Goal: Task Accomplishment & Management: Manage account settings

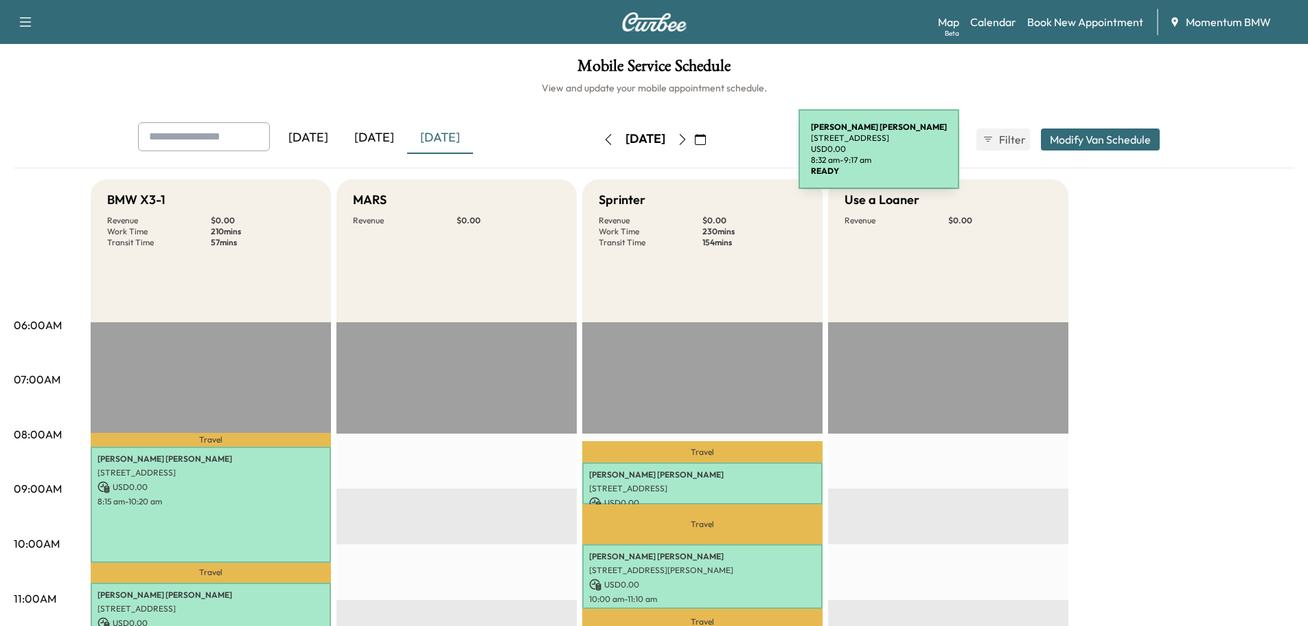
scroll to position [343, 0]
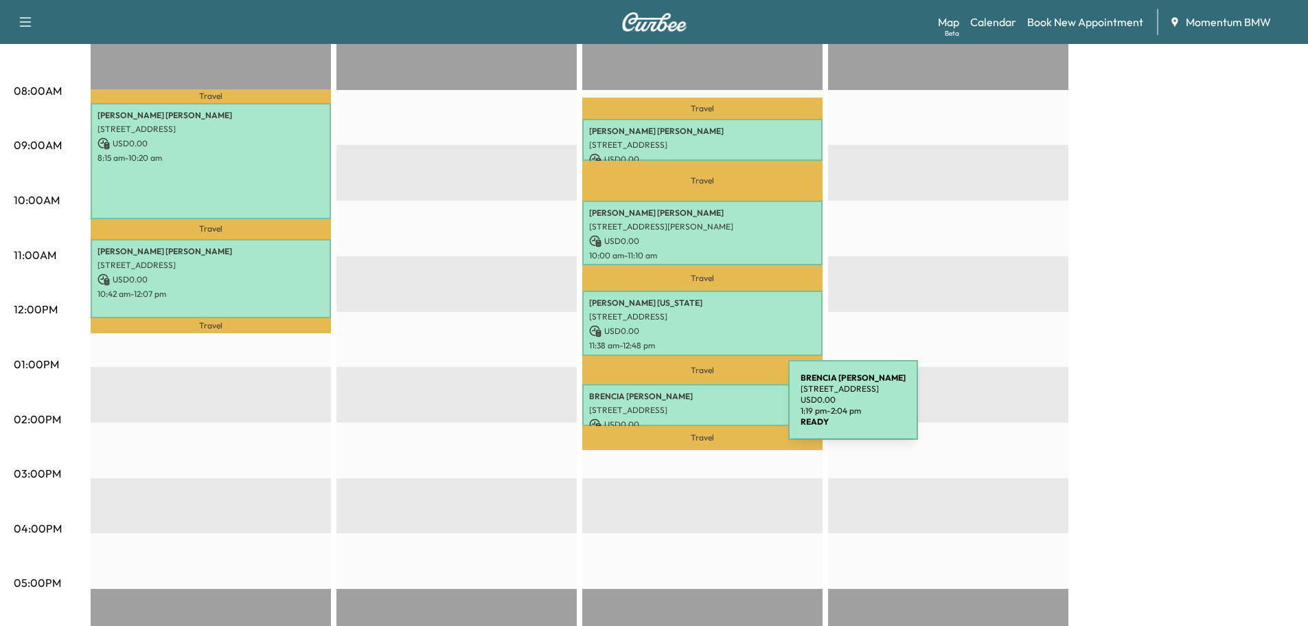
click at [685, 408] on p "[STREET_ADDRESS]" at bounding box center [702, 409] width 227 height 11
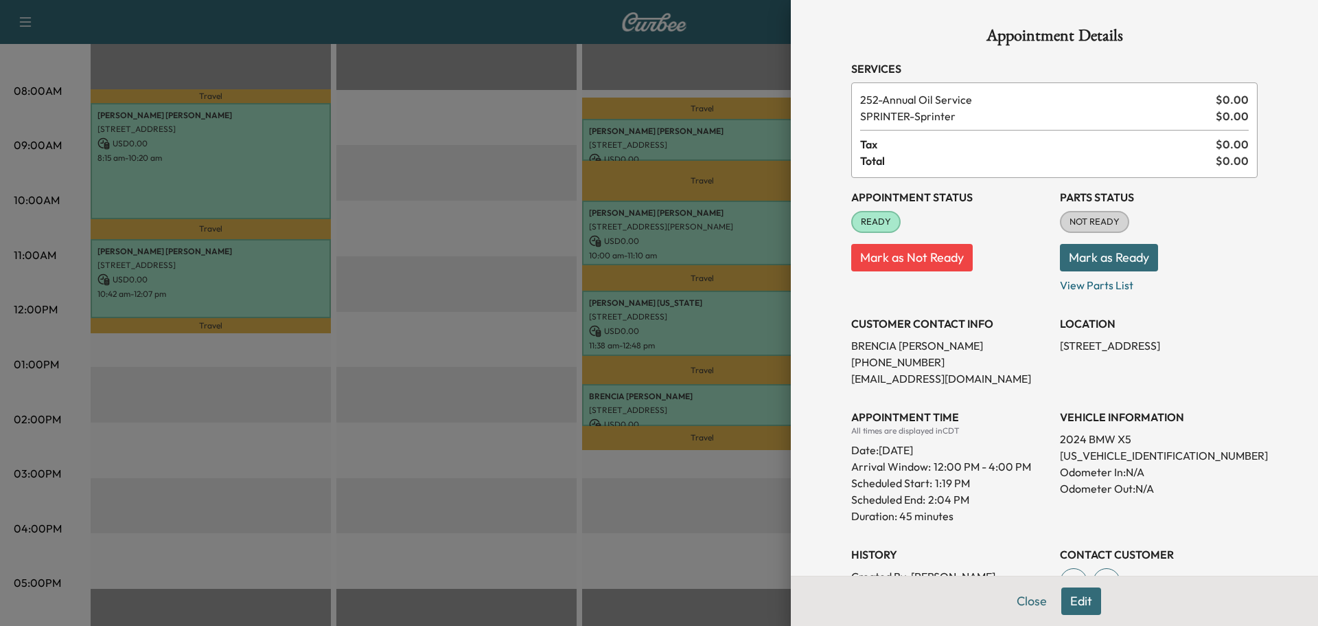
click at [1062, 248] on button "Mark as Ready" at bounding box center [1109, 257] width 98 height 27
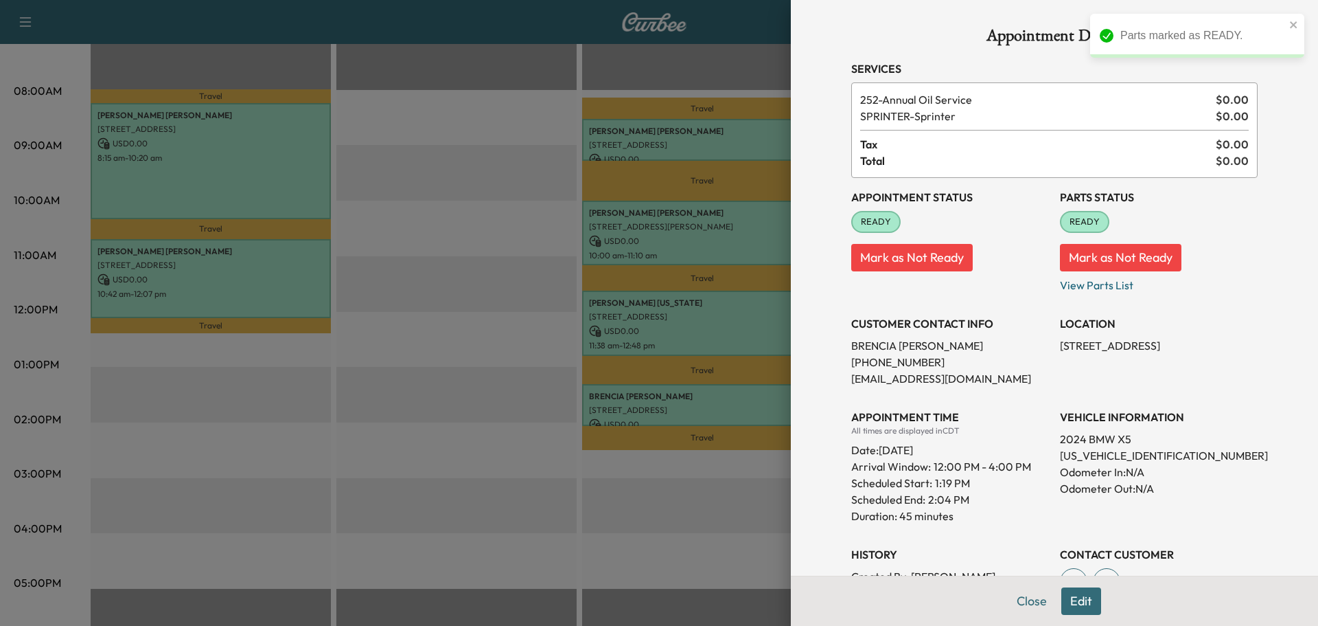
click at [1071, 263] on button "Mark as Not Ready" at bounding box center [1121, 257] width 122 height 27
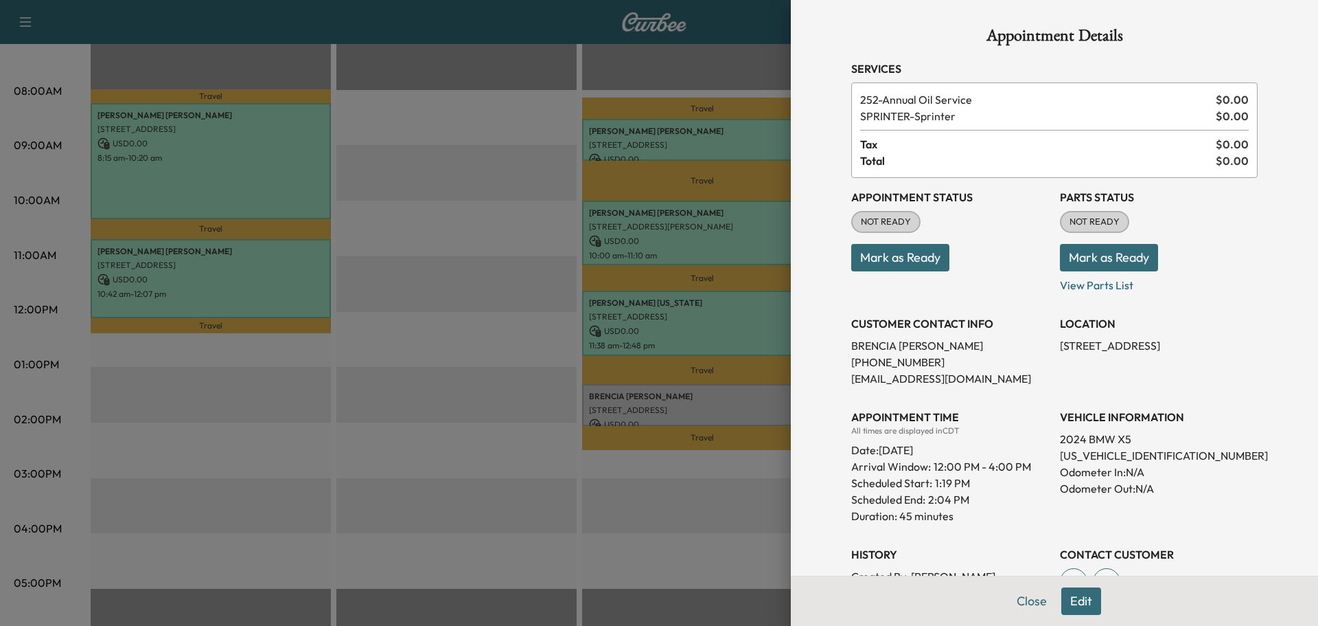
click at [1022, 600] on button "Close" at bounding box center [1032, 600] width 48 height 27
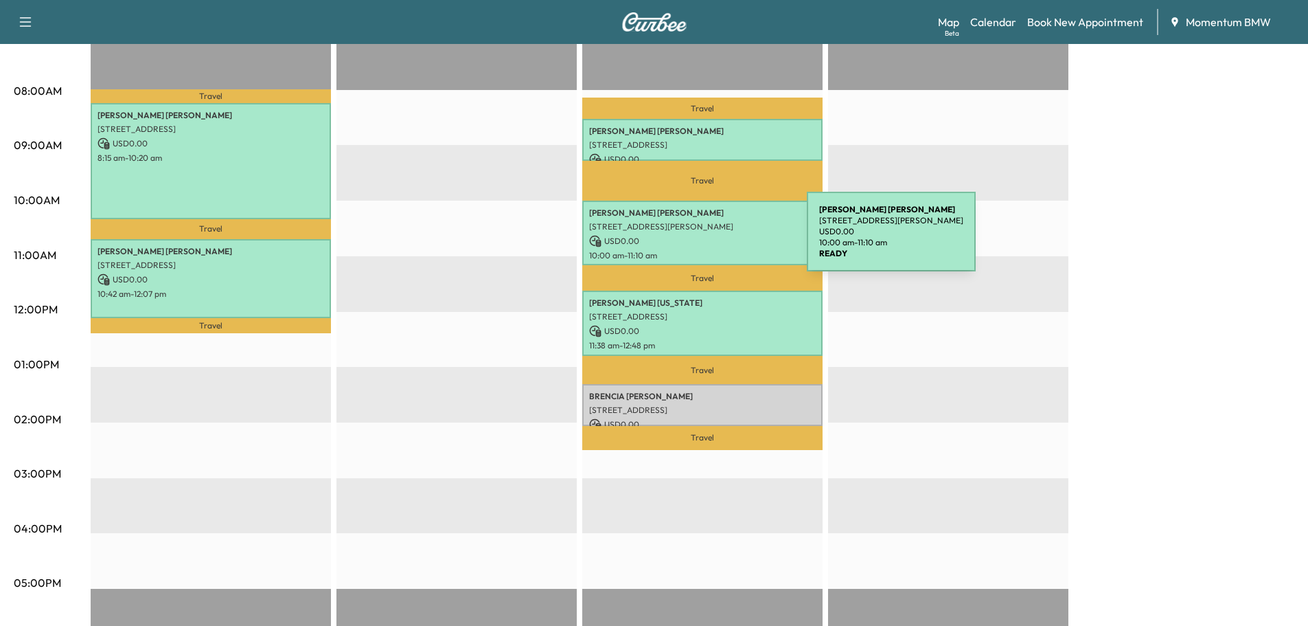
click at [704, 237] on p "USD 0.00" at bounding box center [702, 241] width 227 height 12
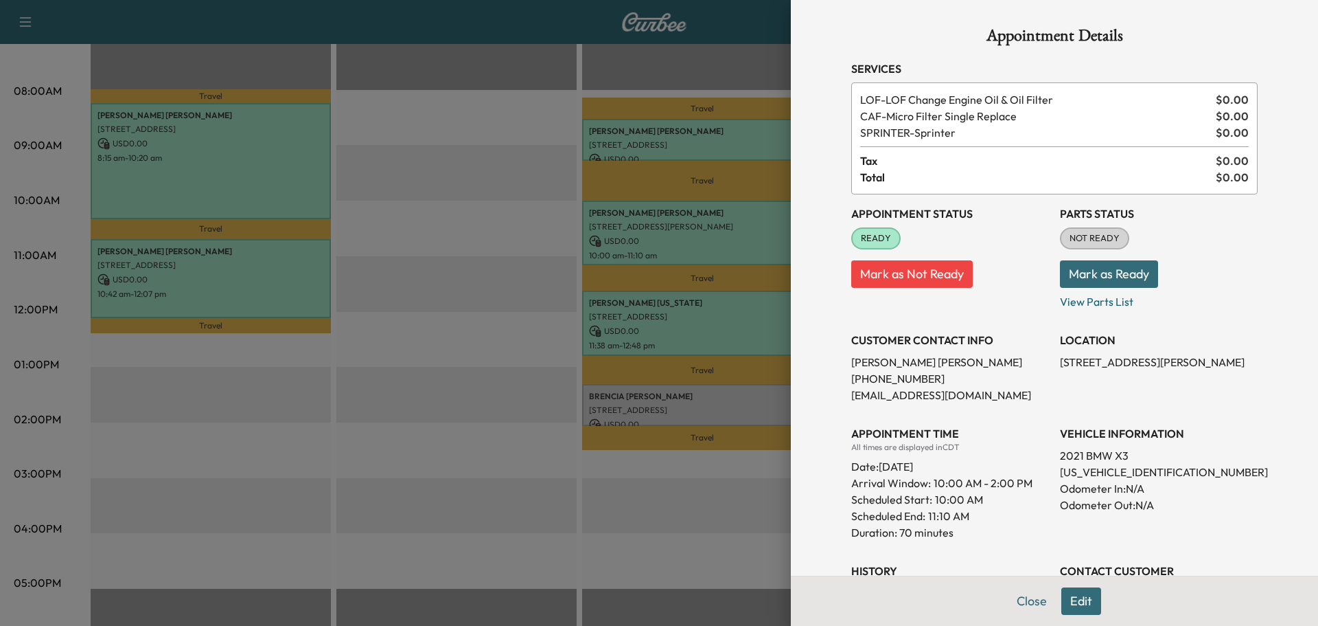
click at [1074, 604] on button "Edit" at bounding box center [1082, 600] width 40 height 27
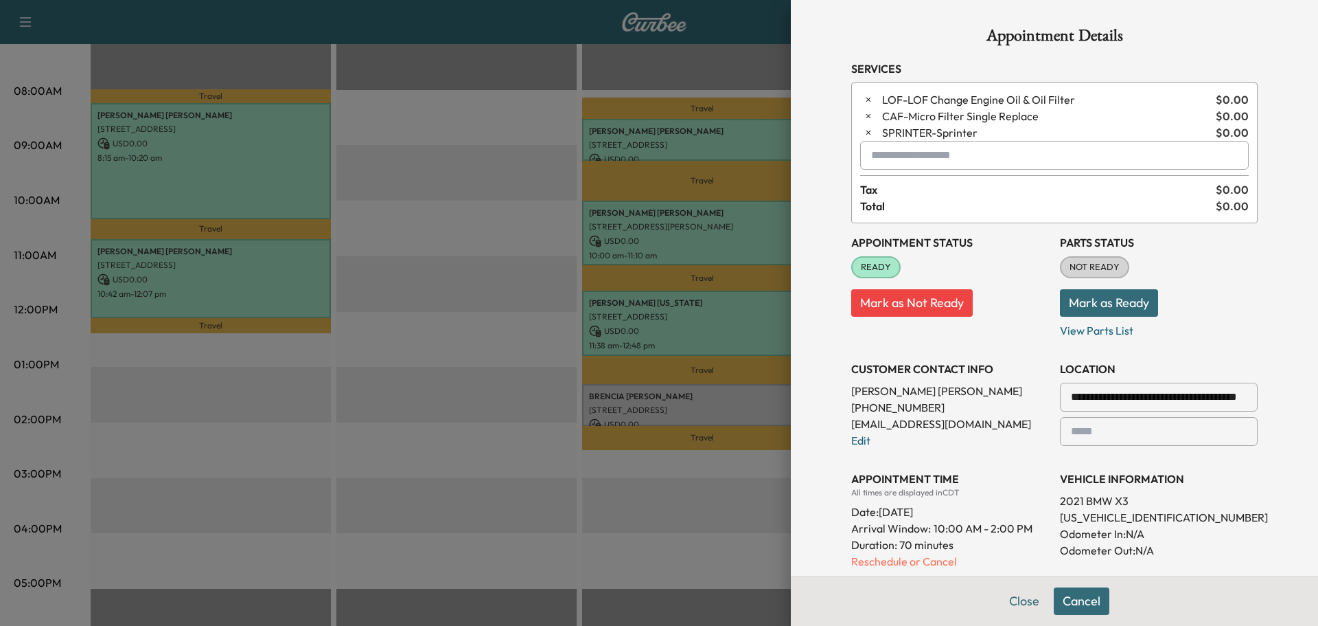
click at [860, 100] on button "button" at bounding box center [868, 99] width 16 height 16
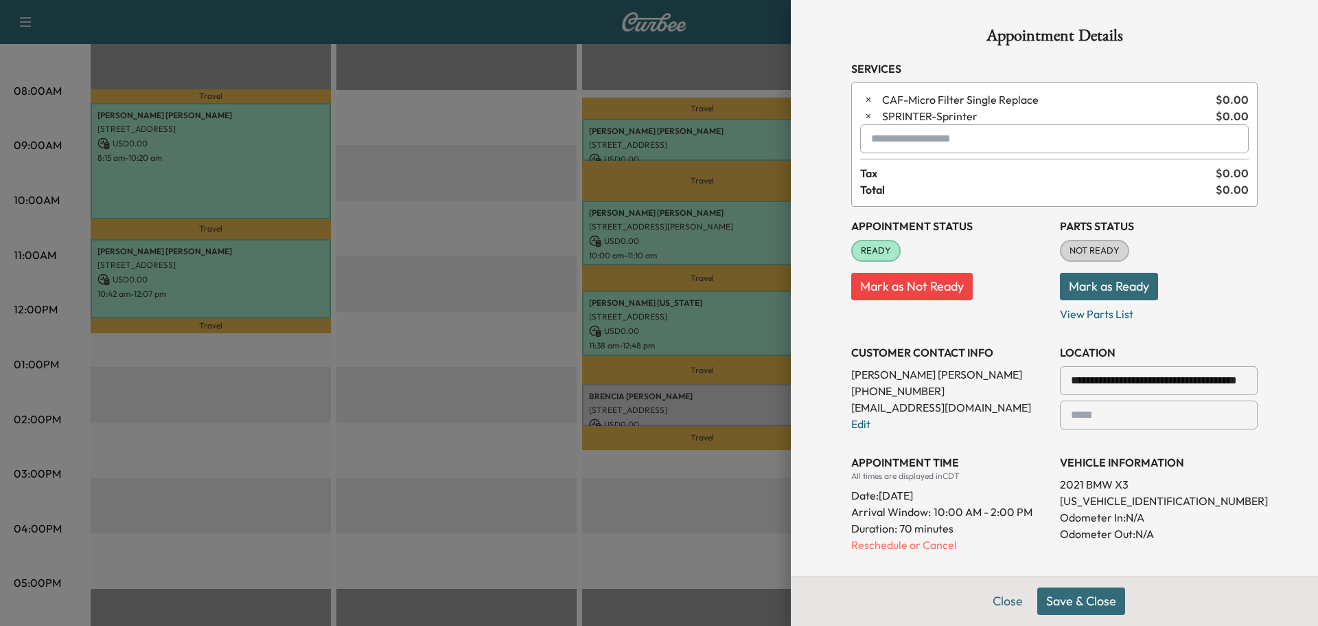
click at [897, 152] on input "text" at bounding box center [1054, 138] width 389 height 29
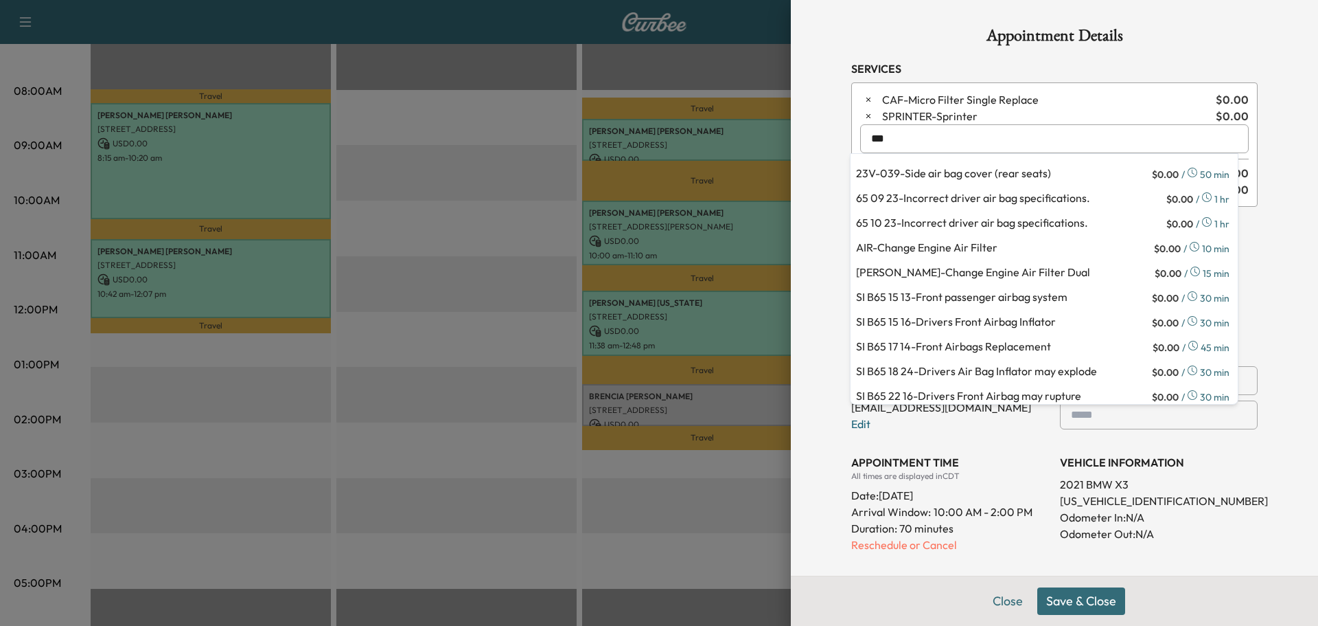
click at [959, 253] on p "AIR - Change Engine Air Filter" at bounding box center [1003, 248] width 295 height 19
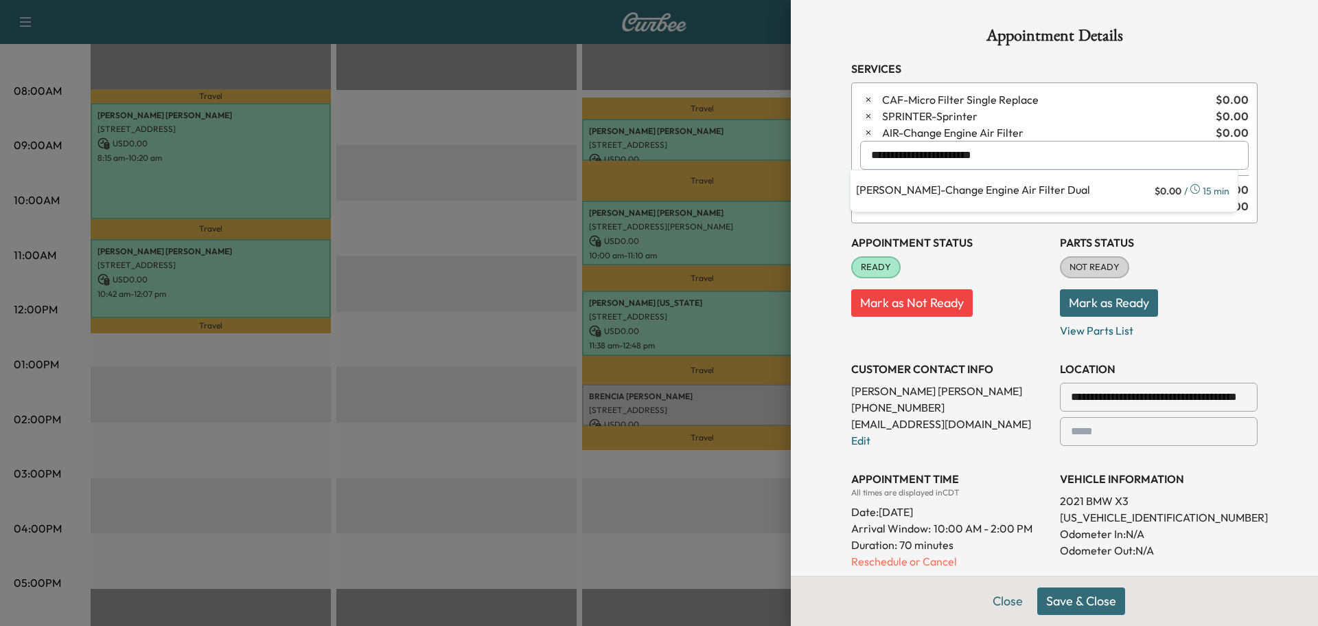
drag, startPoint x: 994, startPoint y: 161, endPoint x: 694, endPoint y: 129, distance: 302.4
click at [694, 129] on div "**********" at bounding box center [659, 313] width 1318 height 626
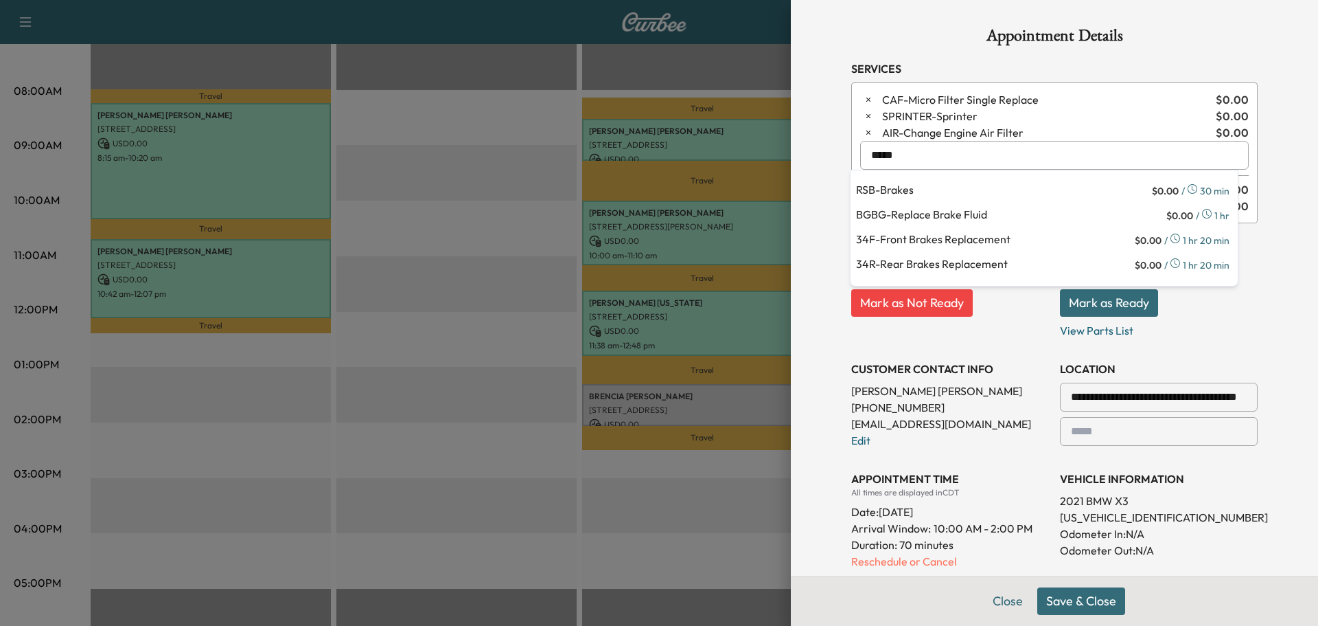
click at [923, 212] on p "BGBG - Replace Brake Fluid" at bounding box center [1010, 215] width 308 height 19
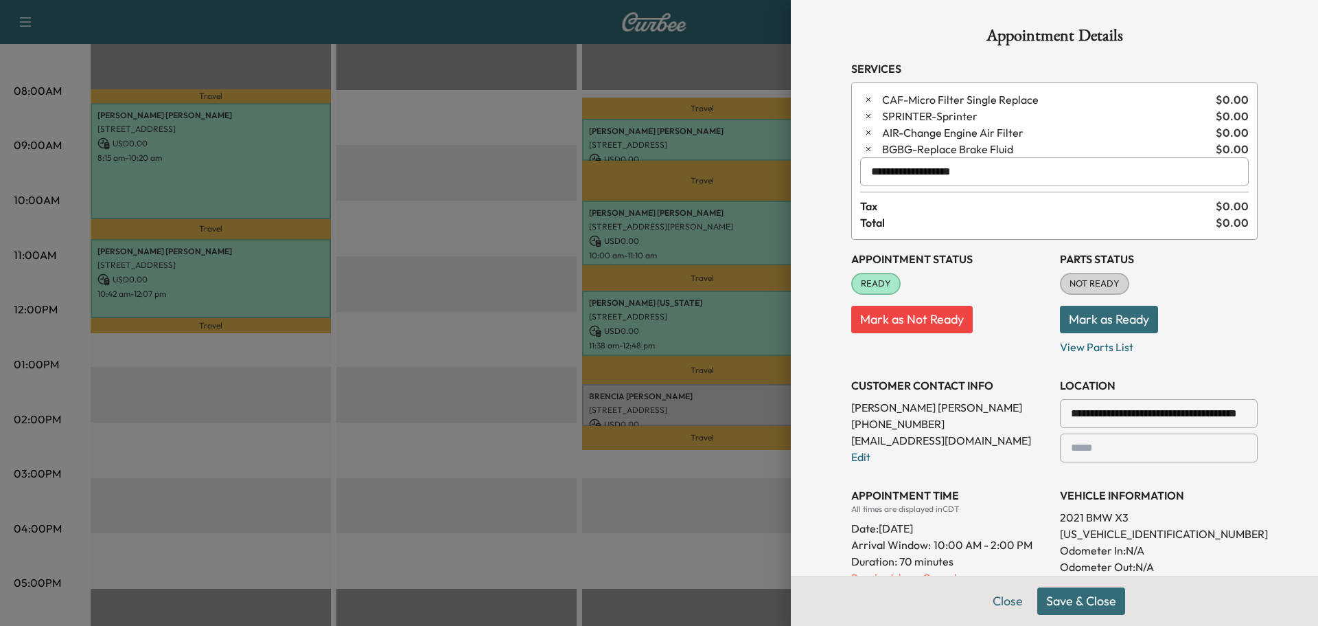
type input "**********"
click at [1099, 314] on button "Mark as Ready" at bounding box center [1109, 319] width 98 height 27
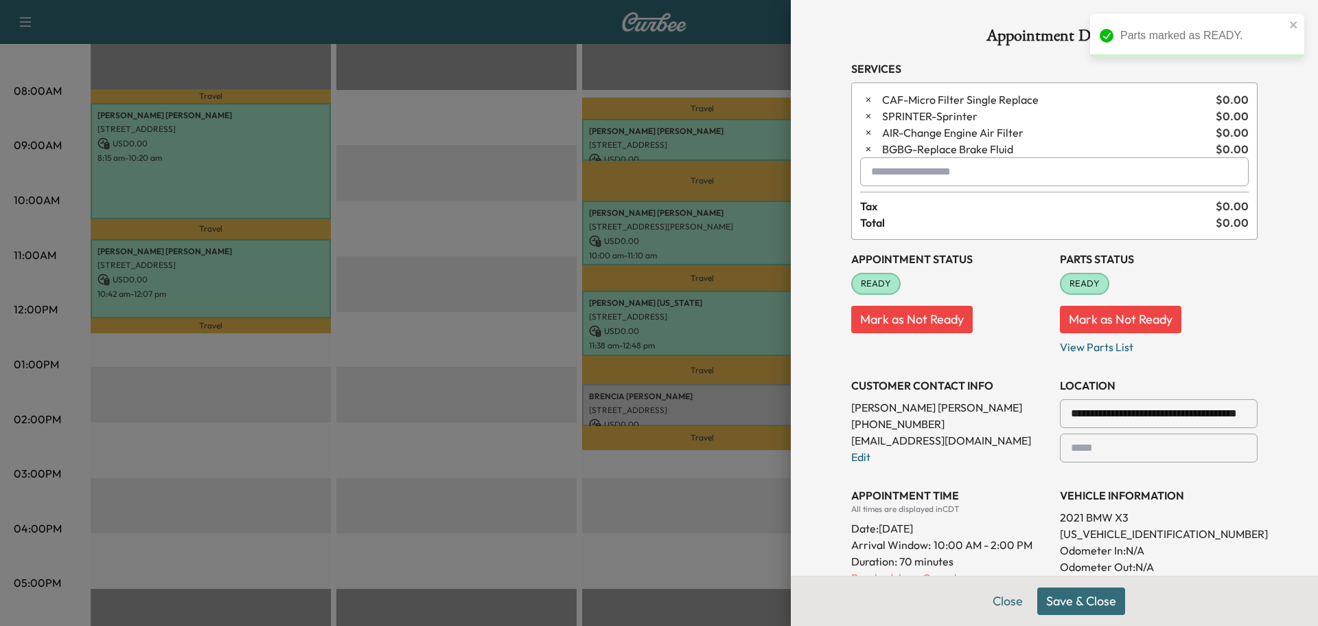
click at [1044, 602] on button "Save & Close" at bounding box center [1082, 600] width 88 height 27
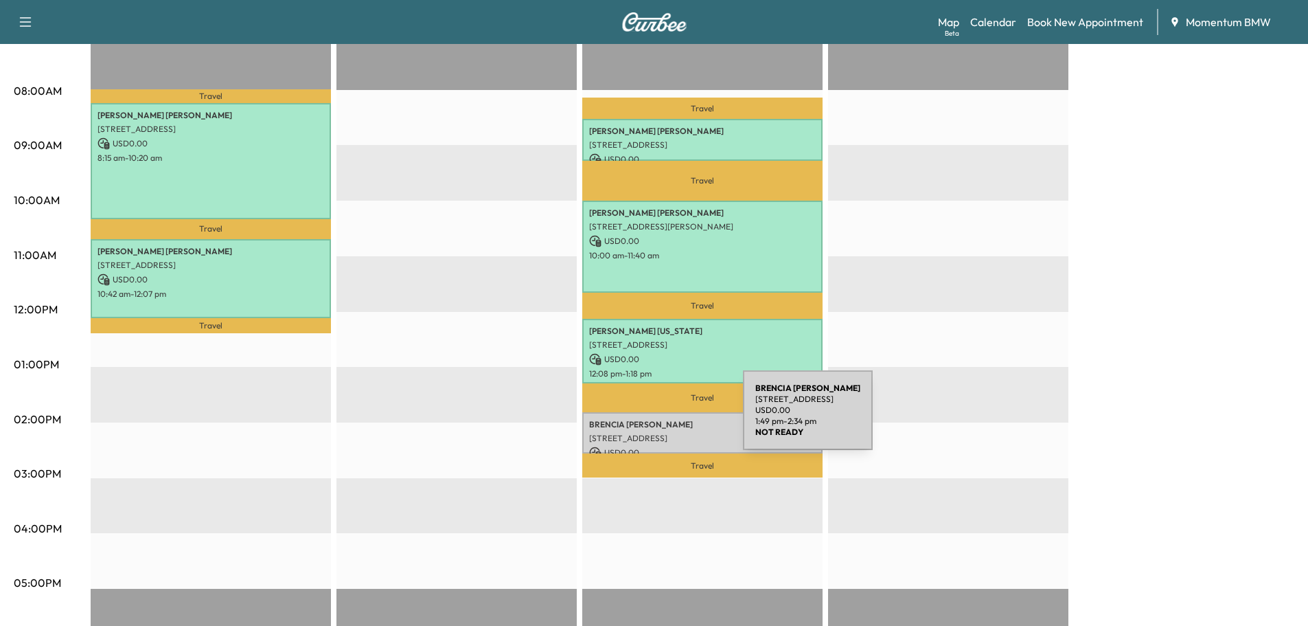
click at [639, 423] on p "[PERSON_NAME]" at bounding box center [702, 424] width 227 height 11
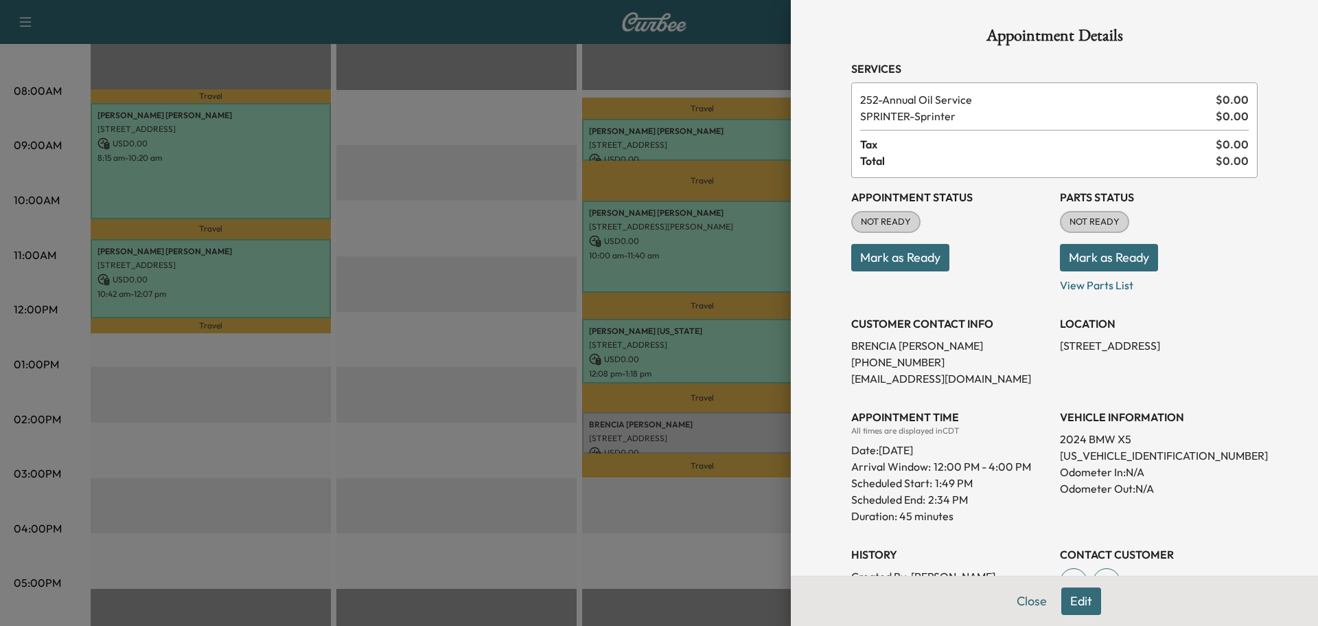
click at [1079, 258] on button "Mark as Ready" at bounding box center [1109, 257] width 98 height 27
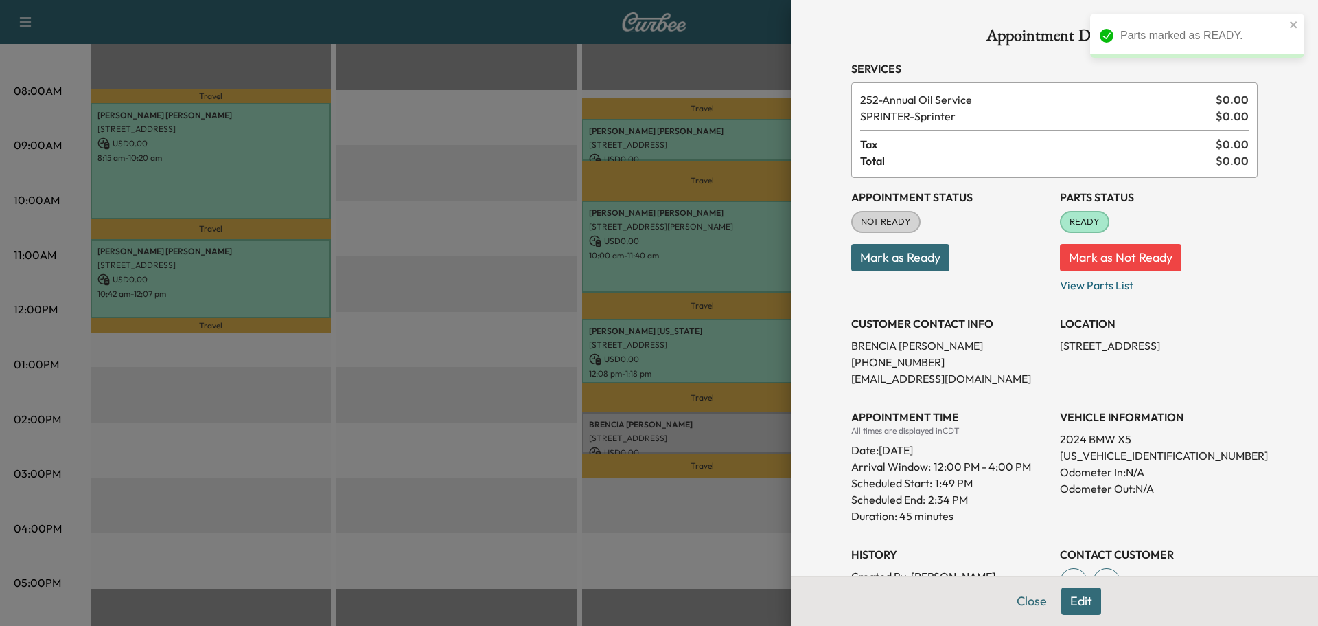
click at [889, 275] on div "Appointment Status NOT READY Mark as Ready" at bounding box center [950, 235] width 198 height 115
click at [872, 264] on button "Mark as Ready" at bounding box center [900, 257] width 98 height 27
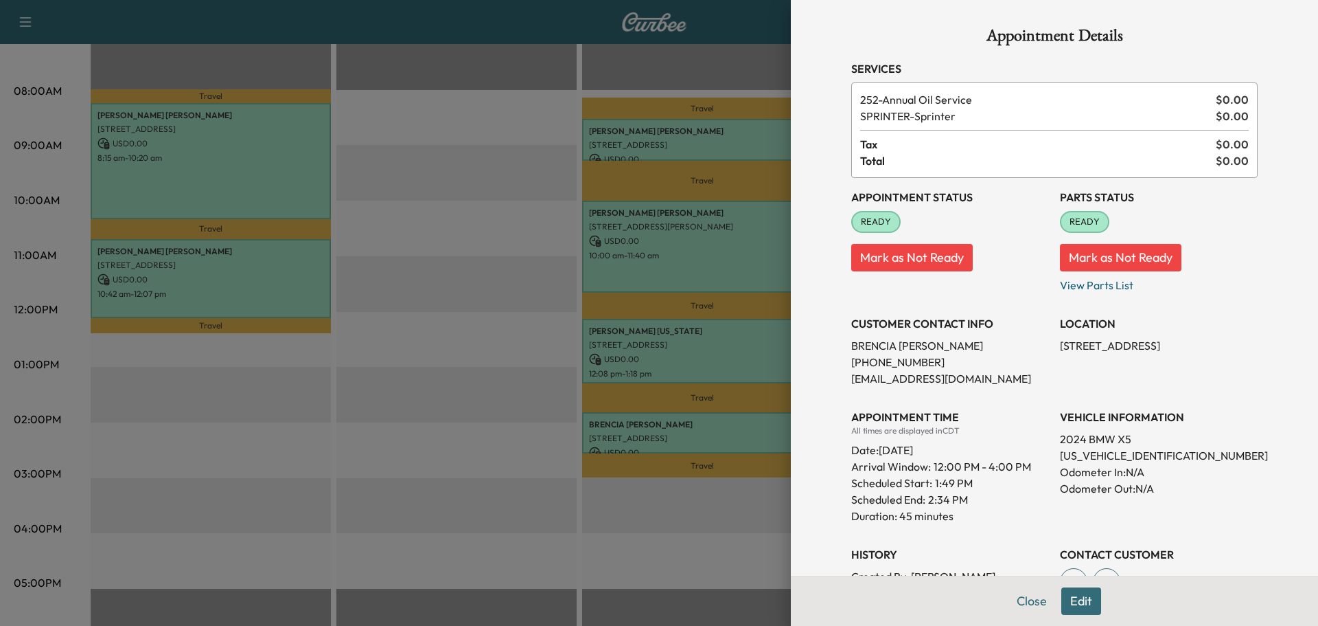
click at [1018, 599] on button "Close" at bounding box center [1032, 600] width 48 height 27
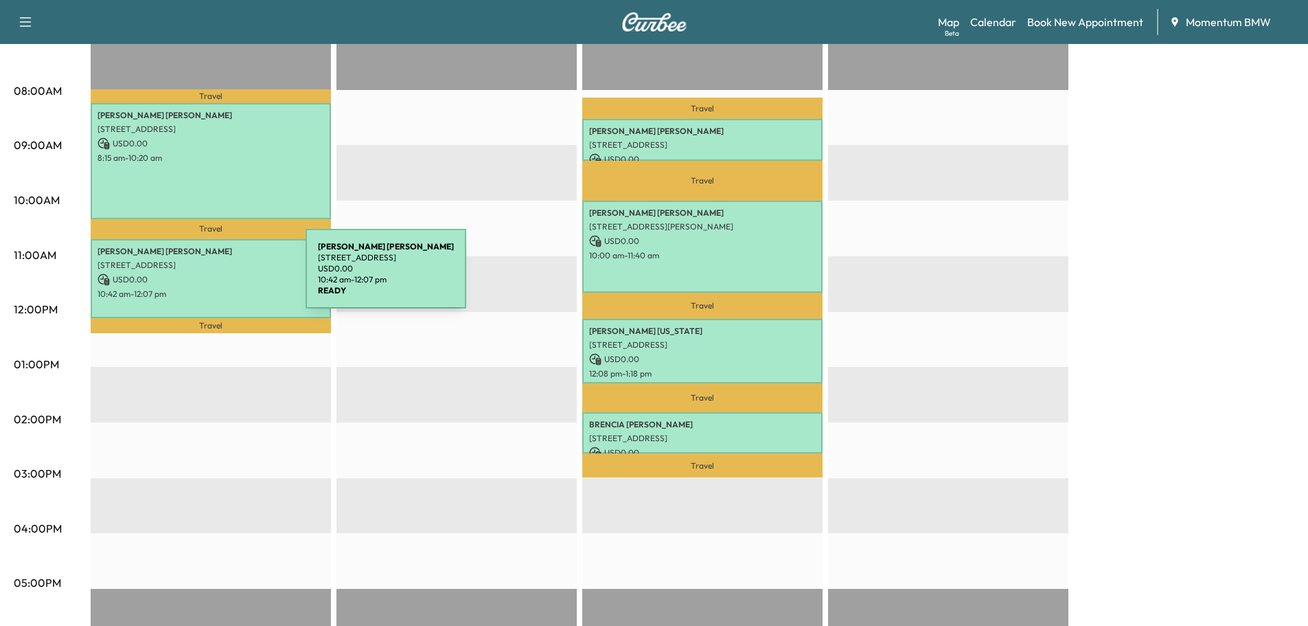
click at [181, 275] on p "USD 0.00" at bounding box center [211, 279] width 227 height 12
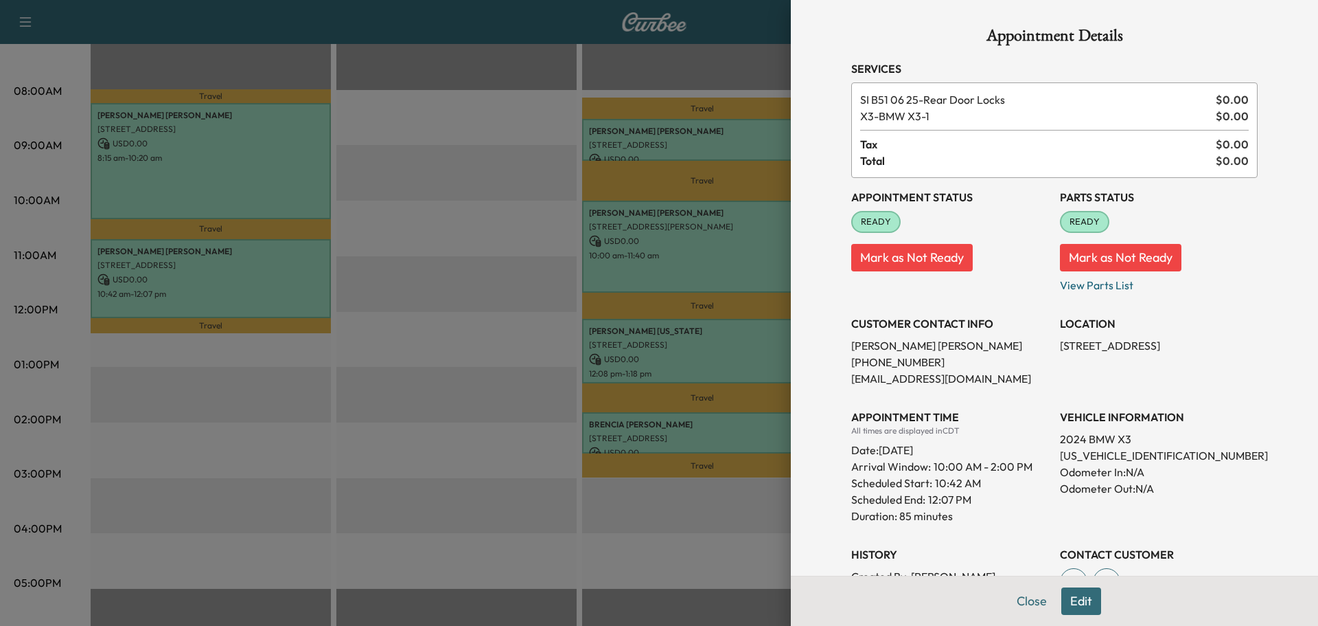
click at [1029, 602] on button "Close" at bounding box center [1032, 600] width 48 height 27
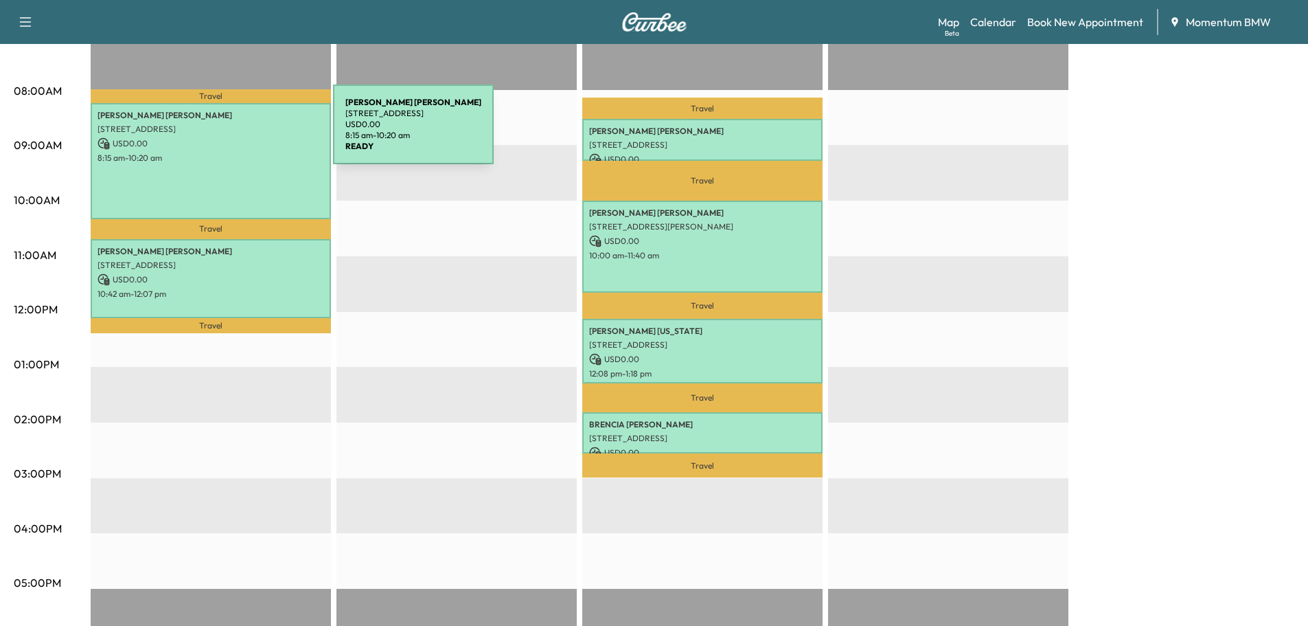
click at [230, 133] on p "[STREET_ADDRESS]" at bounding box center [211, 129] width 227 height 11
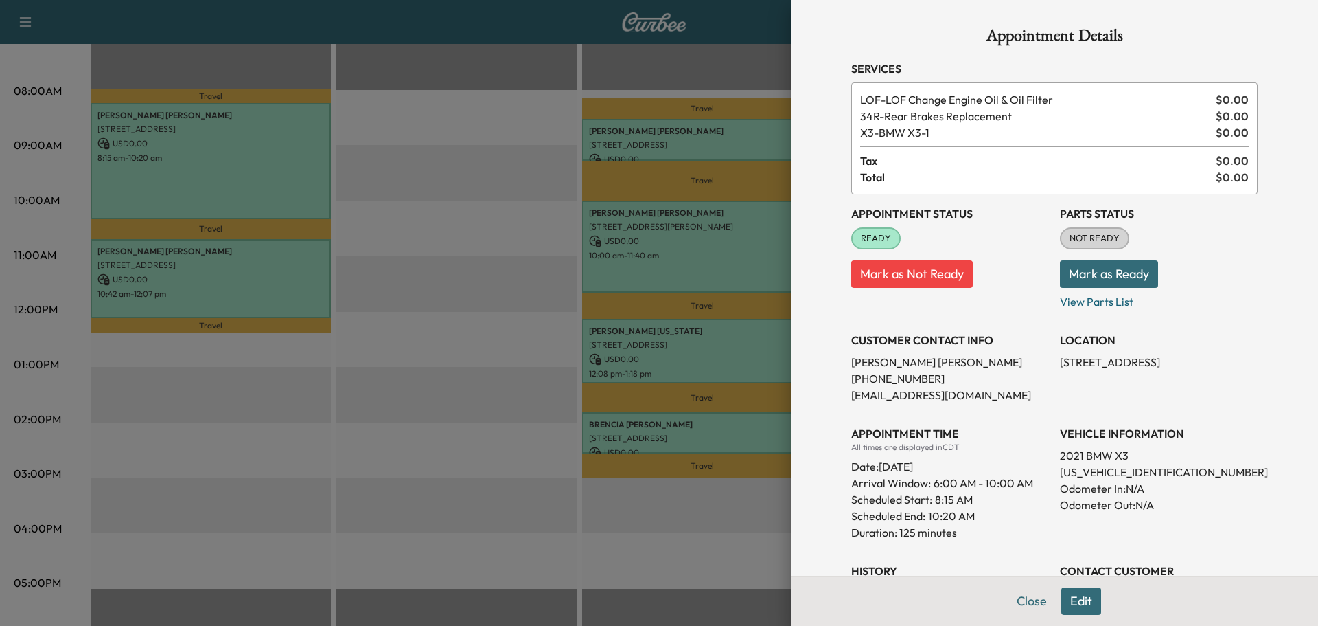
click at [1071, 599] on button "Edit" at bounding box center [1082, 600] width 40 height 27
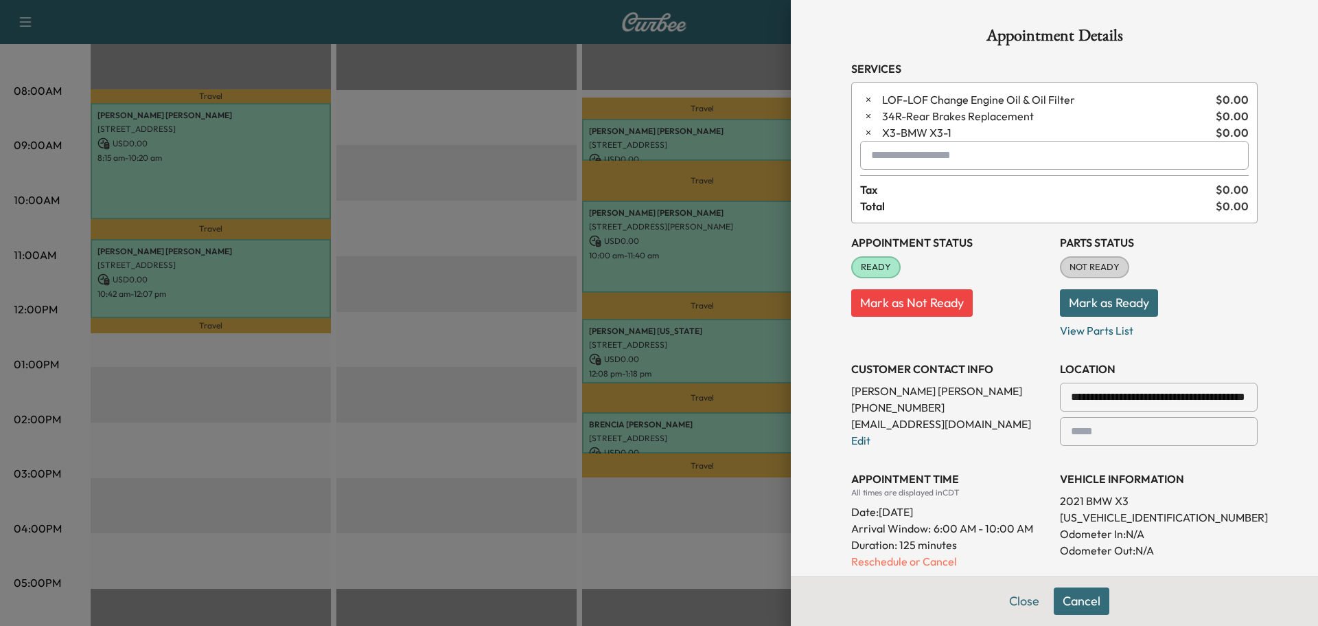
click at [864, 96] on icon "button" at bounding box center [869, 100] width 10 height 10
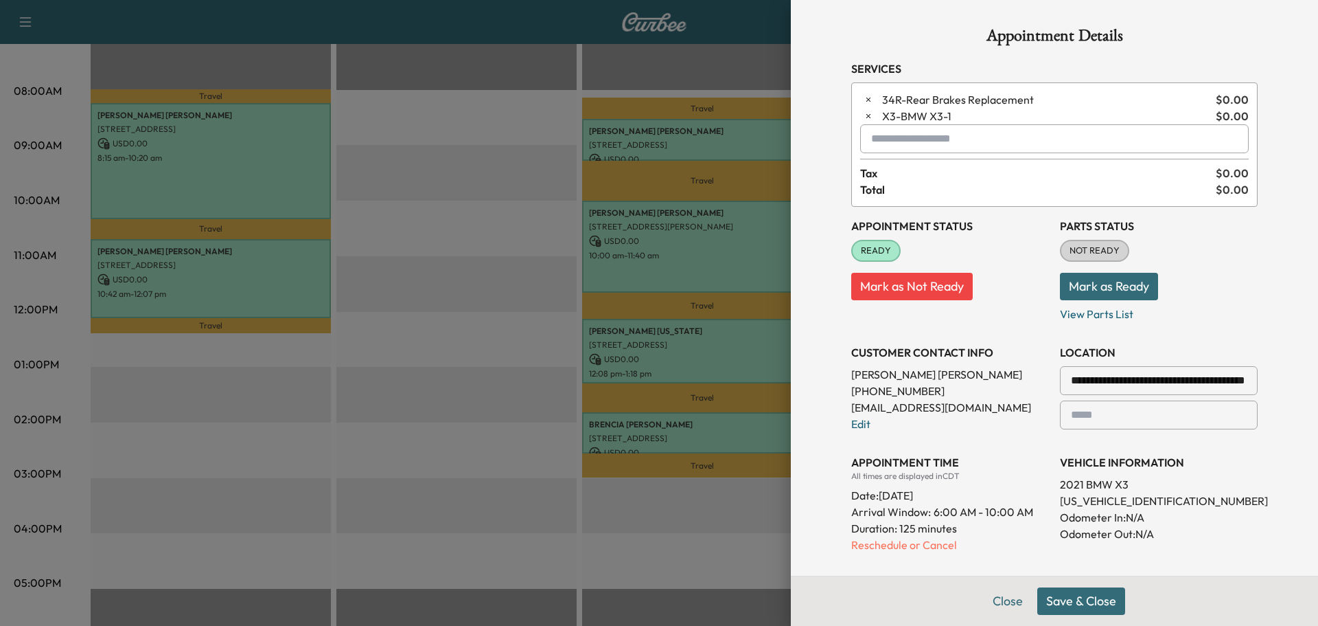
click at [1062, 593] on button "Save & Close" at bounding box center [1082, 600] width 88 height 27
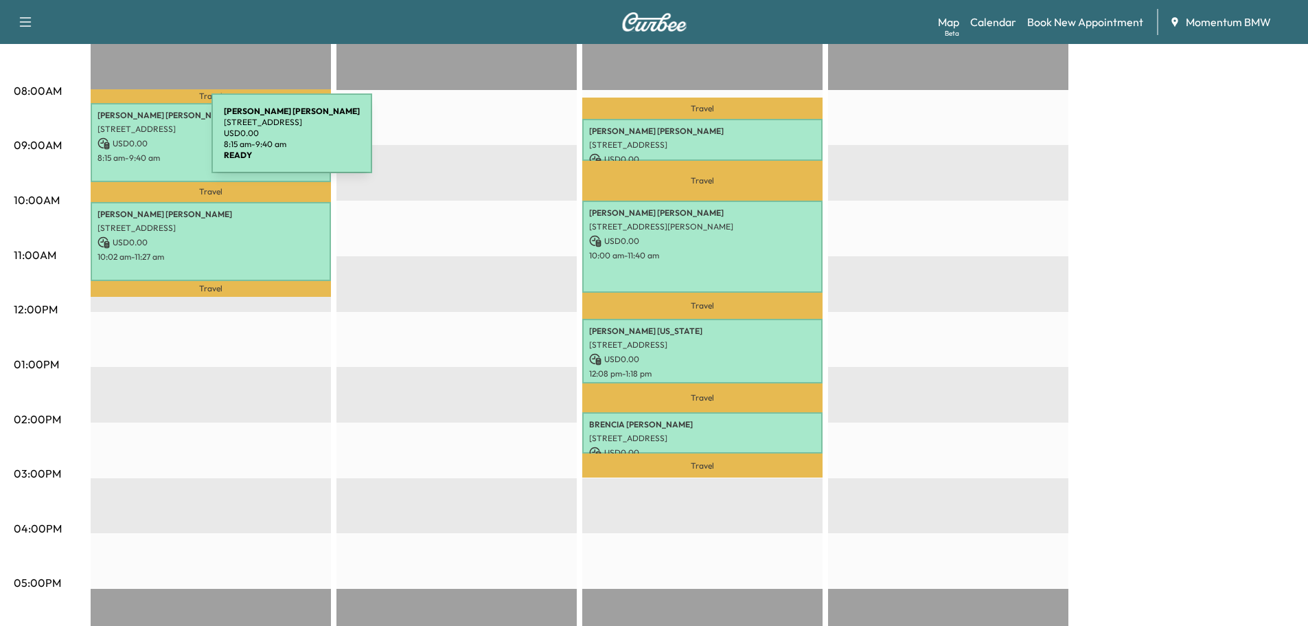
click at [108, 141] on icon at bounding box center [104, 144] width 12 height 12
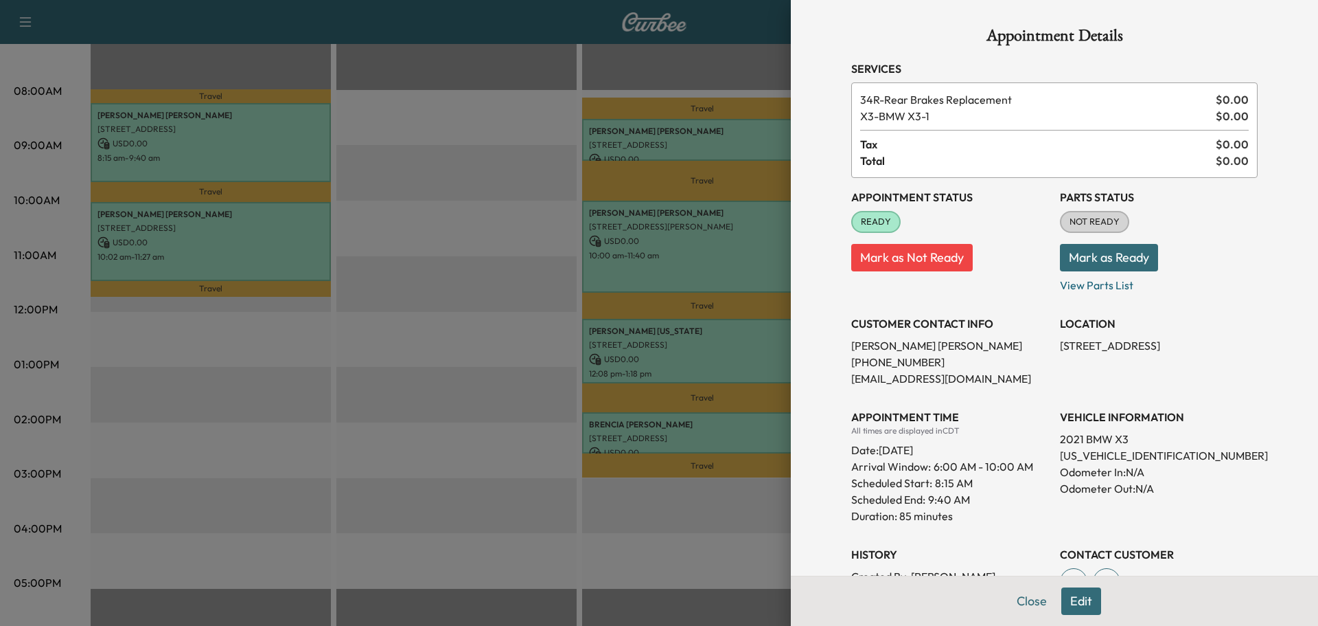
click at [1099, 253] on button "Mark as Ready" at bounding box center [1109, 257] width 98 height 27
click at [1022, 595] on button "Close" at bounding box center [1032, 600] width 48 height 27
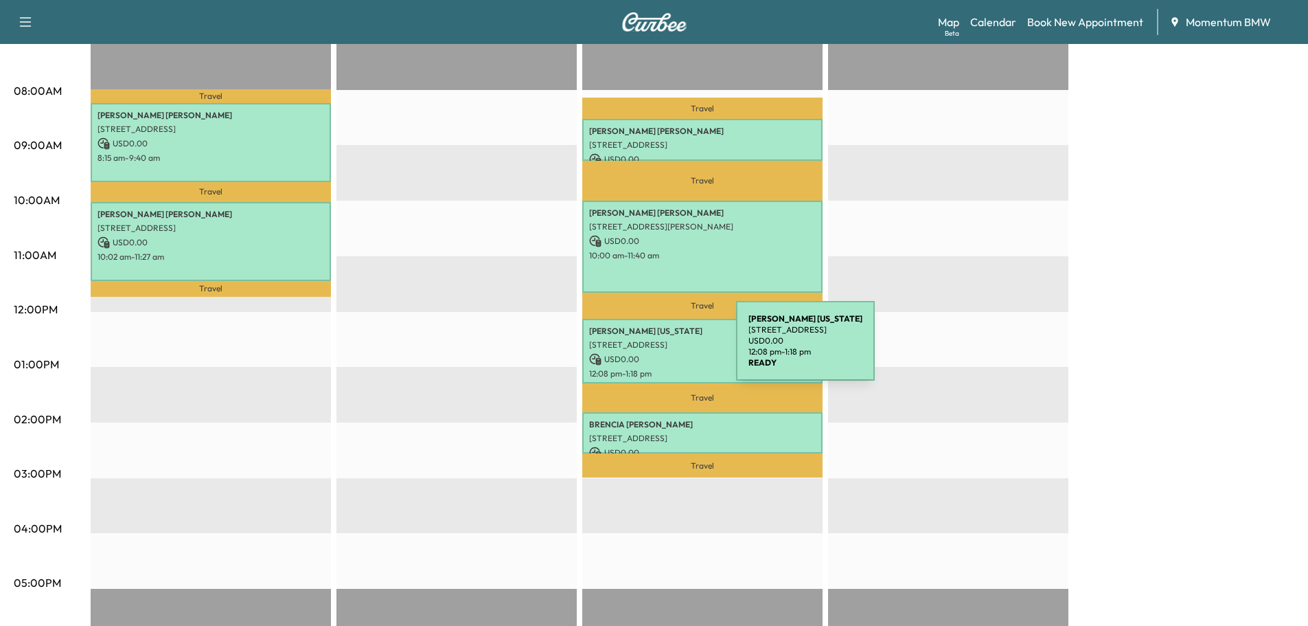
click at [633, 353] on p "USD 0.00" at bounding box center [702, 359] width 227 height 12
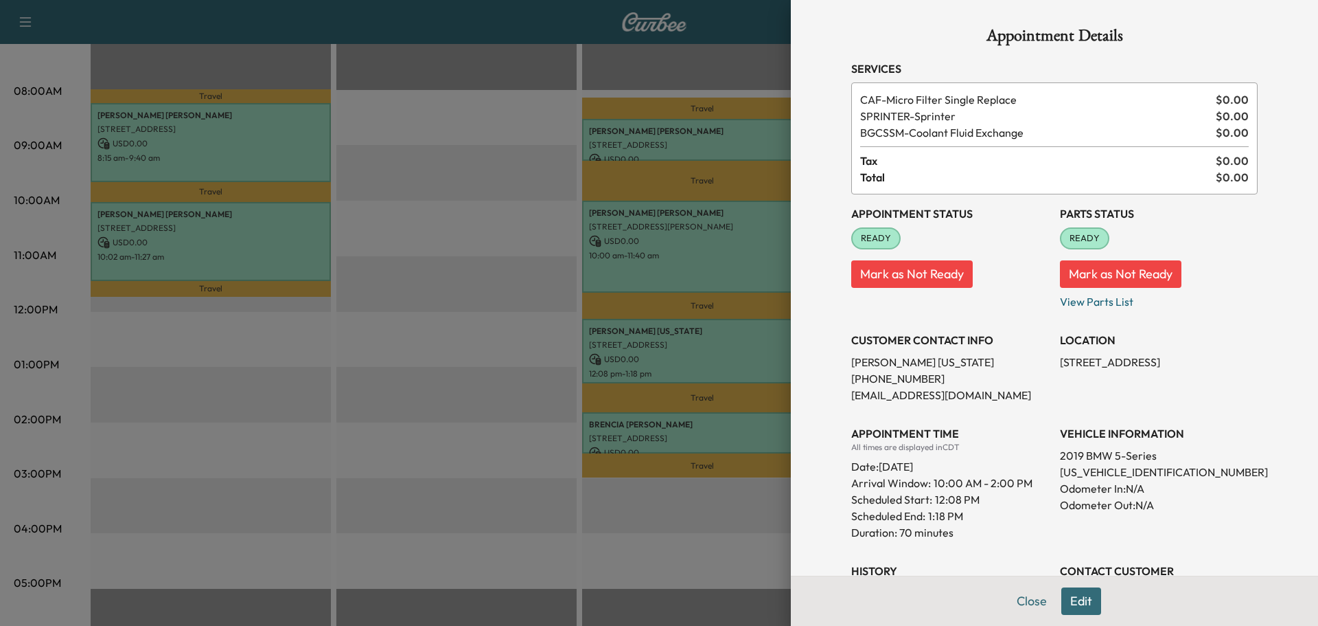
click at [1021, 600] on button "Close" at bounding box center [1032, 600] width 48 height 27
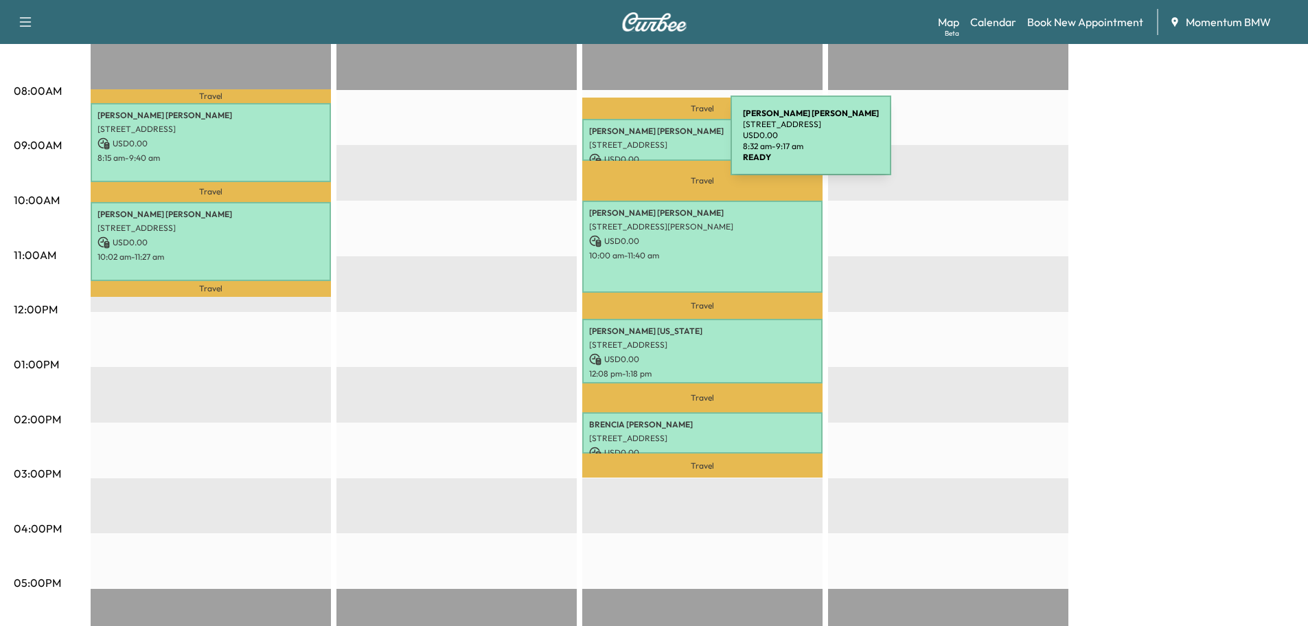
click at [628, 144] on p "[STREET_ADDRESS]" at bounding box center [702, 144] width 227 height 11
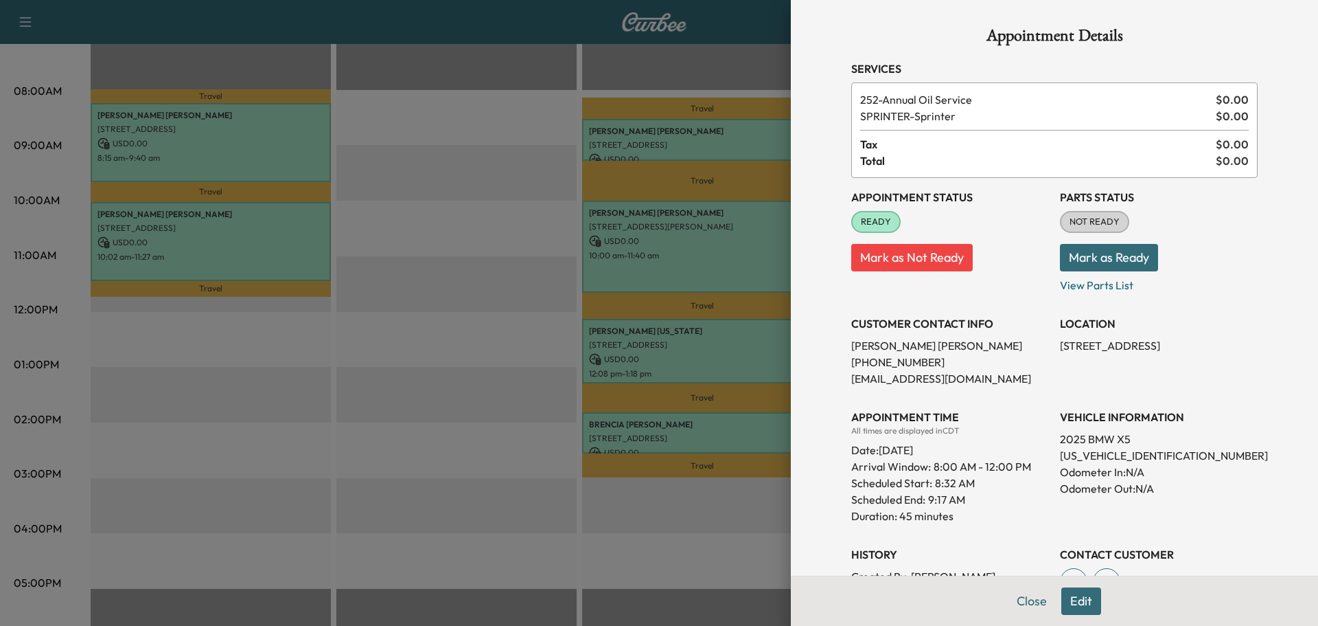
click at [1018, 601] on button "Close" at bounding box center [1032, 600] width 48 height 27
